Goal: Transaction & Acquisition: Purchase product/service

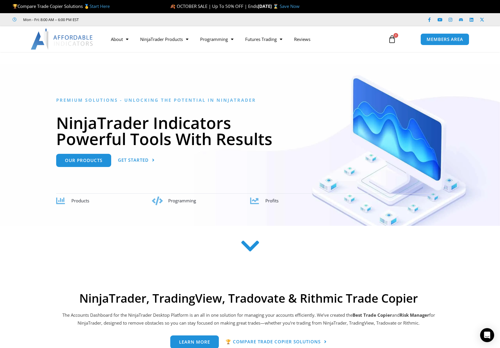
click at [182, 8] on span "🍂 OCTOBER SALE | Up To 50% OFF | Ends" at bounding box center [214, 6] width 88 height 6
drag, startPoint x: 173, startPoint y: 6, endPoint x: 324, endPoint y: 7, distance: 151.4
click at [324, 7] on p "🍂 OCTOBER SALE | Up To 50% OFF | Ends Sunday, October 5 ⌛ Save Now" at bounding box center [315, 6] width 291 height 8
click at [339, 7] on p "🍂 OCTOBER SALE | Up To 50% OFF | Ends Sunday, October 5 ⌛ Save Now" at bounding box center [315, 6] width 291 height 8
click at [299, 7] on link "Save Now" at bounding box center [289, 6] width 20 height 6
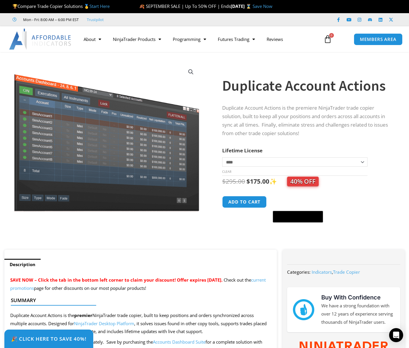
scroll to position [14, 0]
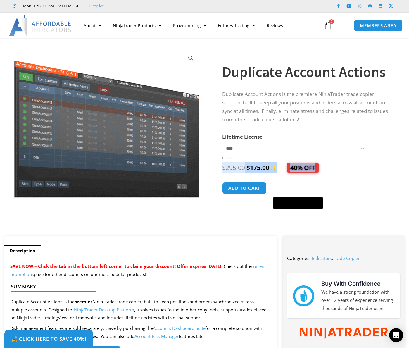
drag, startPoint x: 223, startPoint y: 166, endPoint x: 388, endPoint y: 168, distance: 164.6
click at [387, 168] on div "$ 295.00 Original price was: $295.00. $ 175.00 Current price is: $175.00. ✨ 40%…" at bounding box center [307, 167] width 171 height 11
click at [389, 168] on div "$ 295.00 Original price was: $295.00. $ 175.00 Current price is: $175.00. ✨ 40%…" at bounding box center [307, 167] width 171 height 11
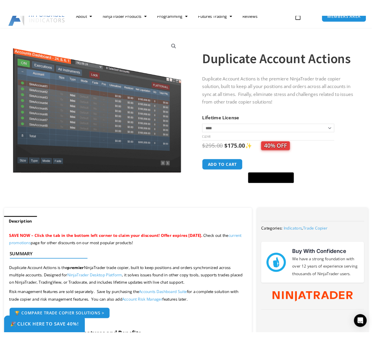
scroll to position [0, 0]
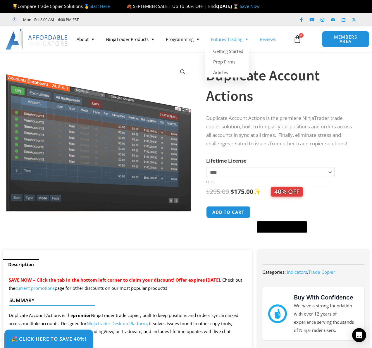
click at [261, 37] on link "Reviews" at bounding box center [268, 38] width 28 height 13
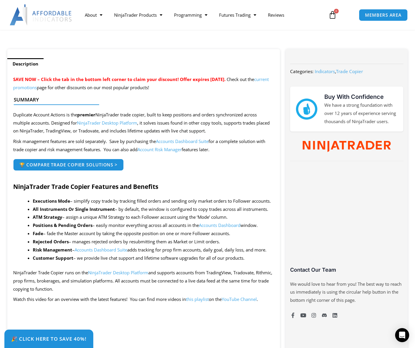
scroll to position [205, 0]
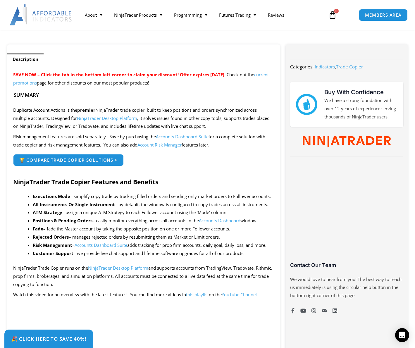
click at [317, 105] on div "Buy With Confidence We have a strong foundation with over 12 years of experienc…" at bounding box center [346, 104] width 101 height 33
drag, startPoint x: 291, startPoint y: 68, endPoint x: 379, endPoint y: 93, distance: 91.2
click at [372, 94] on h3 "Buy With Confidence" at bounding box center [360, 92] width 73 height 9
click at [365, 59] on div "Categories: Indicators , Trade Copier" at bounding box center [346, 65] width 113 height 13
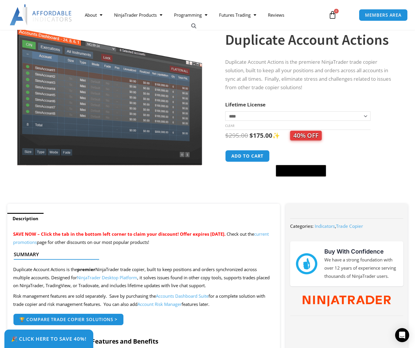
scroll to position [96, 0]
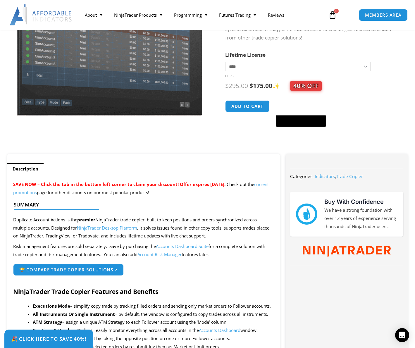
click at [261, 62] on select "**********" at bounding box center [297, 66] width 145 height 9
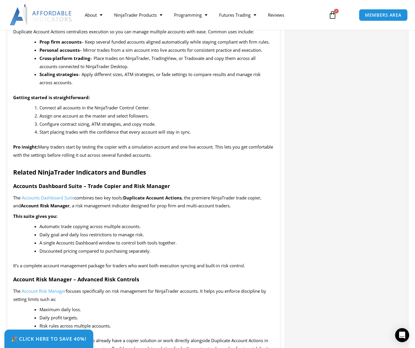
scroll to position [0, 0]
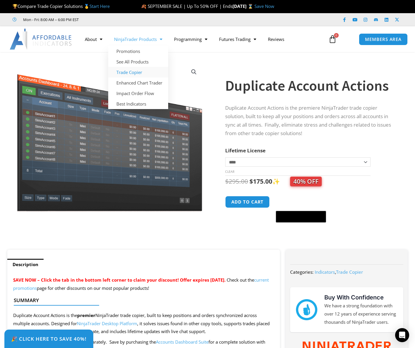
click at [141, 70] on link "Trade Copier" at bounding box center [138, 72] width 60 height 11
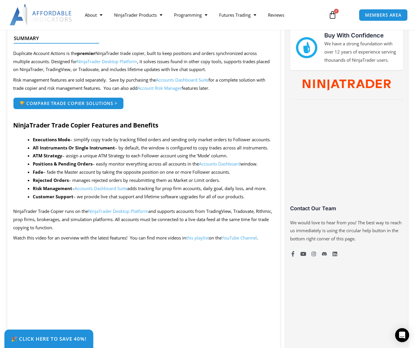
scroll to position [265, 0]
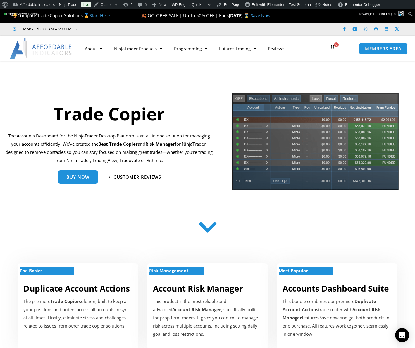
click at [209, 229] on icon at bounding box center [207, 227] width 21 height 21
